Goal: Task Accomplishment & Management: Use online tool/utility

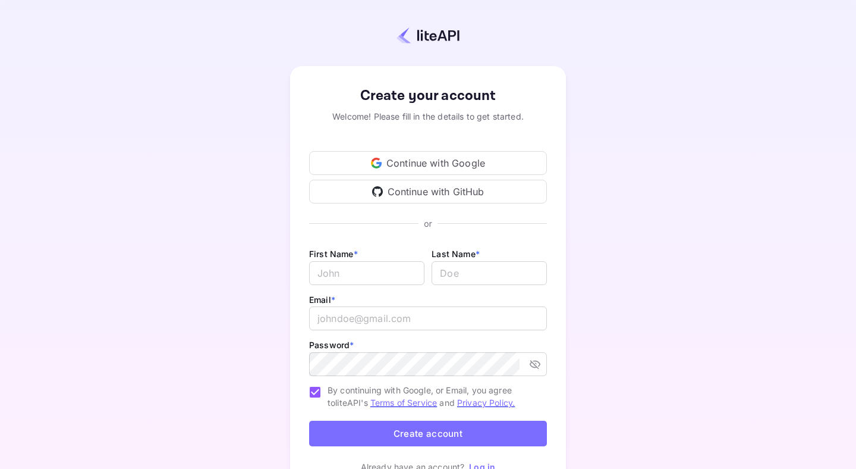
scroll to position [62, 0]
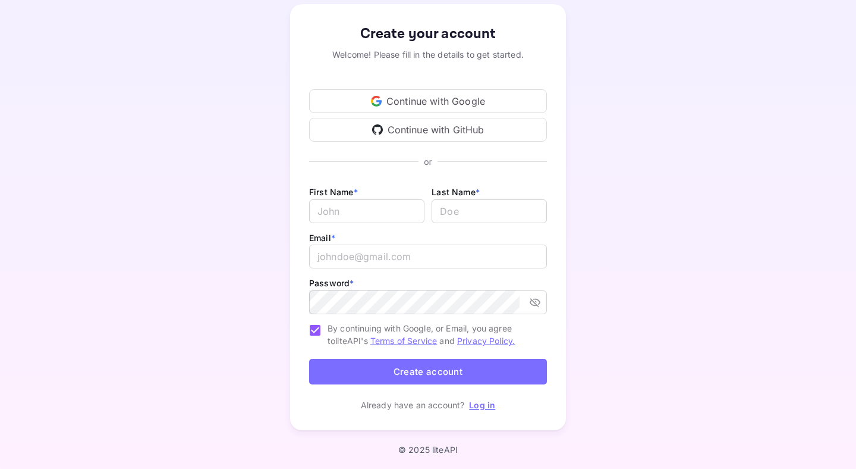
type input "driploom.shops@gmail.com"
click at [392, 103] on div "Continue with Google" at bounding box center [428, 101] width 238 height 24
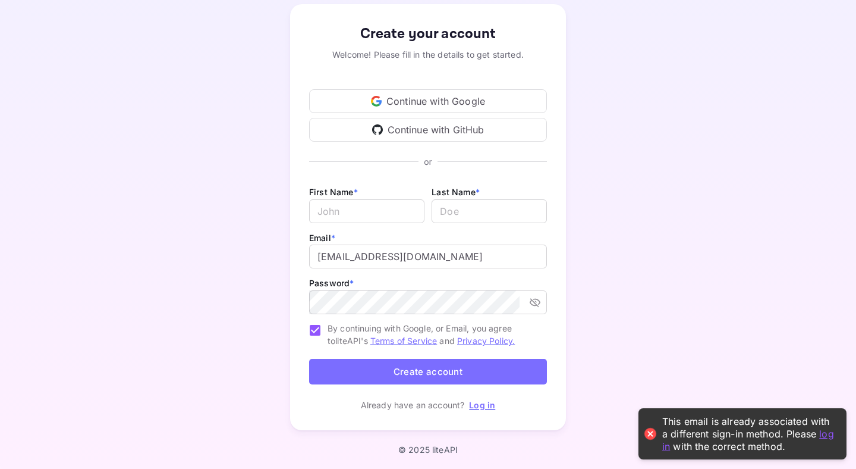
click at [482, 406] on link "Log in" at bounding box center [482, 405] width 26 height 10
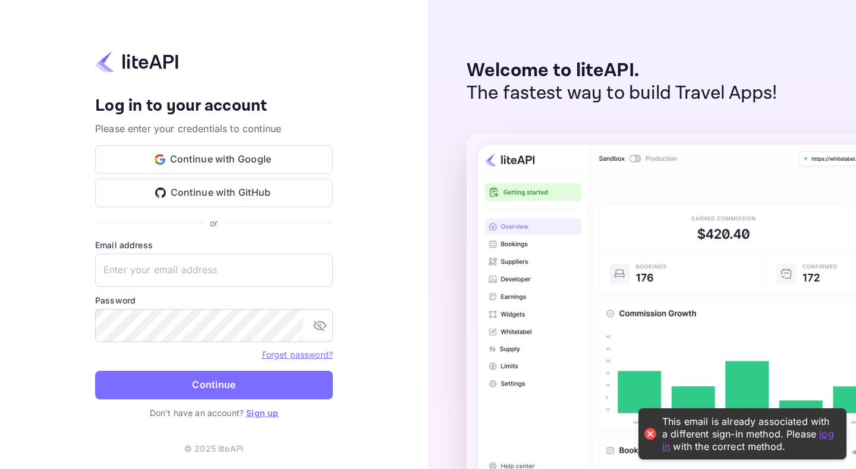
type input "driploom.shops@gmail.com"
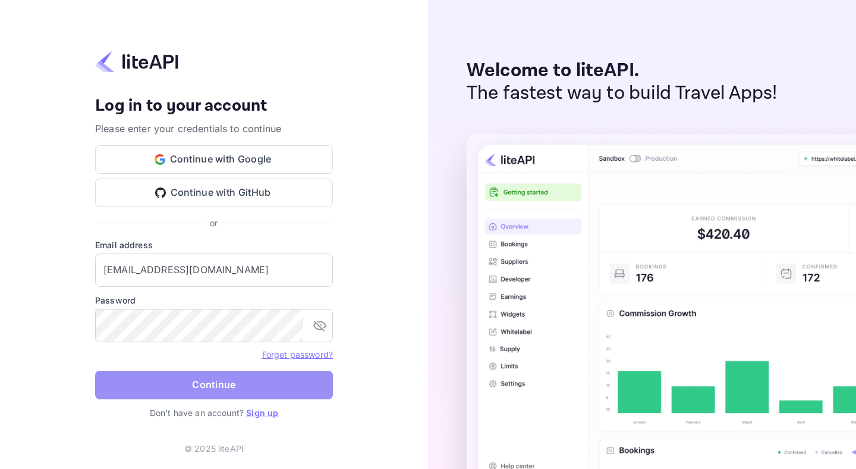
click at [267, 385] on button "Continue" at bounding box center [214, 384] width 238 height 29
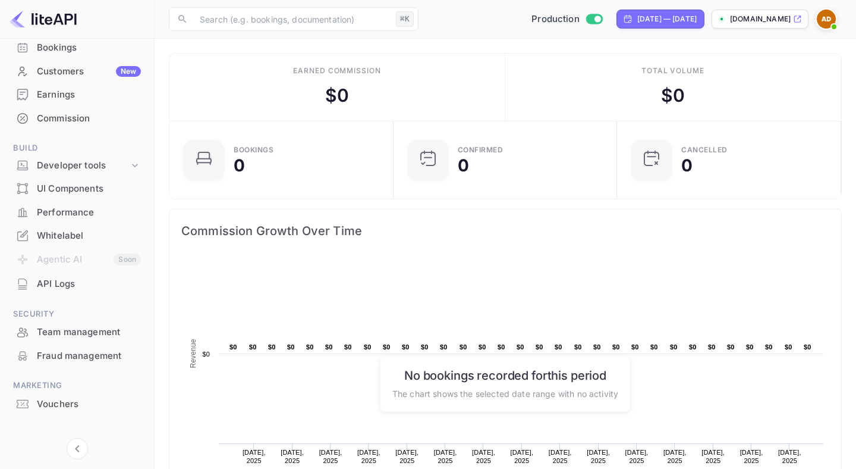
scroll to position [105, 0]
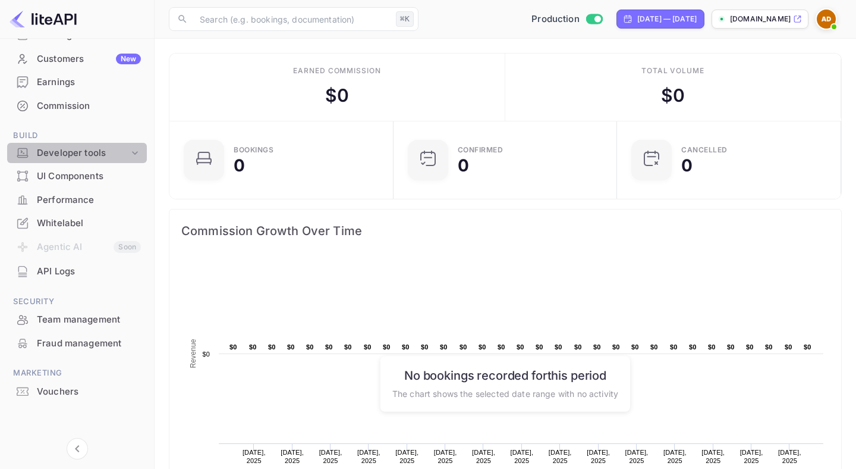
click at [133, 149] on icon at bounding box center [135, 153] width 12 height 12
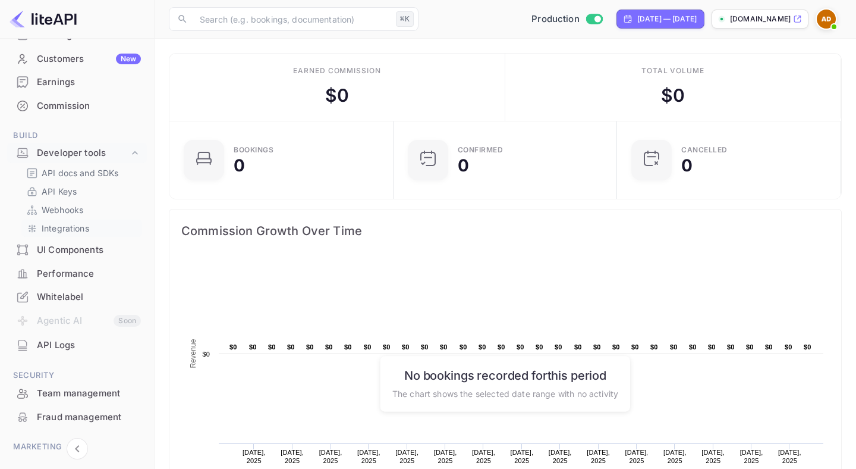
click at [74, 228] on p "Integrations" at bounding box center [66, 228] width 48 height 12
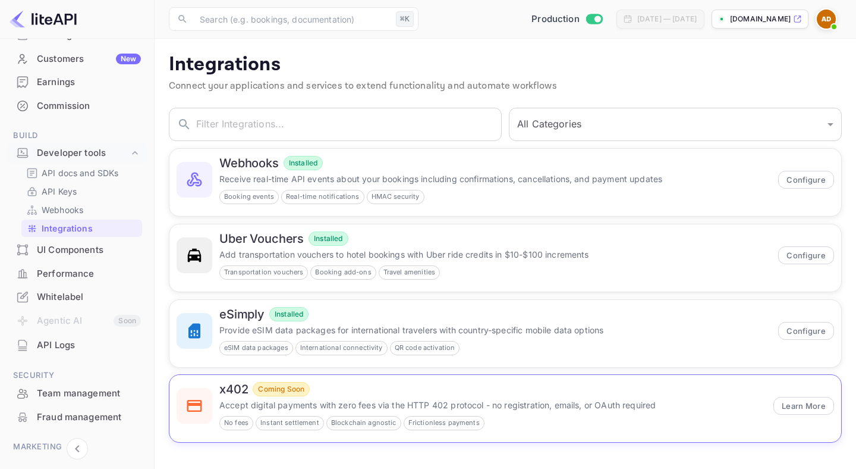
click at [465, 401] on p "Accept digital payments with zero fees via the HTTP 402 protocol - no registrat…" at bounding box center [492, 404] width 547 height 12
